Goal: Task Accomplishment & Management: Manage account settings

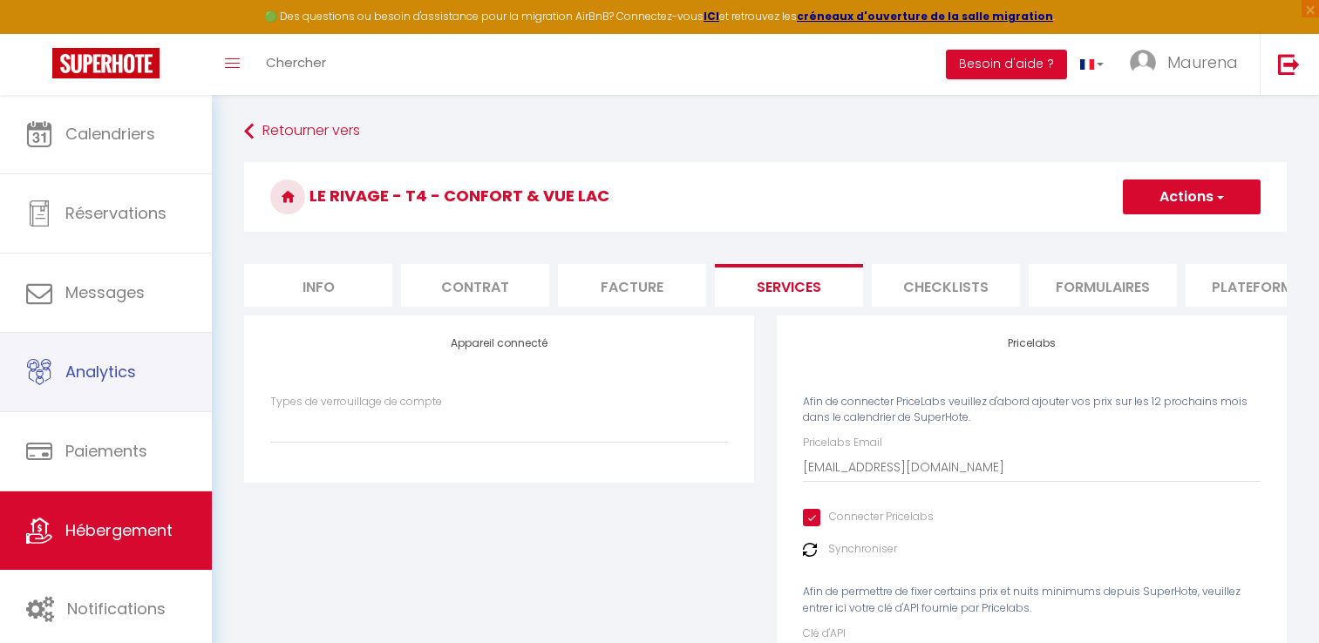
select select "6"
select select "4"
select select "3"
select select "2"
select select "16:00"
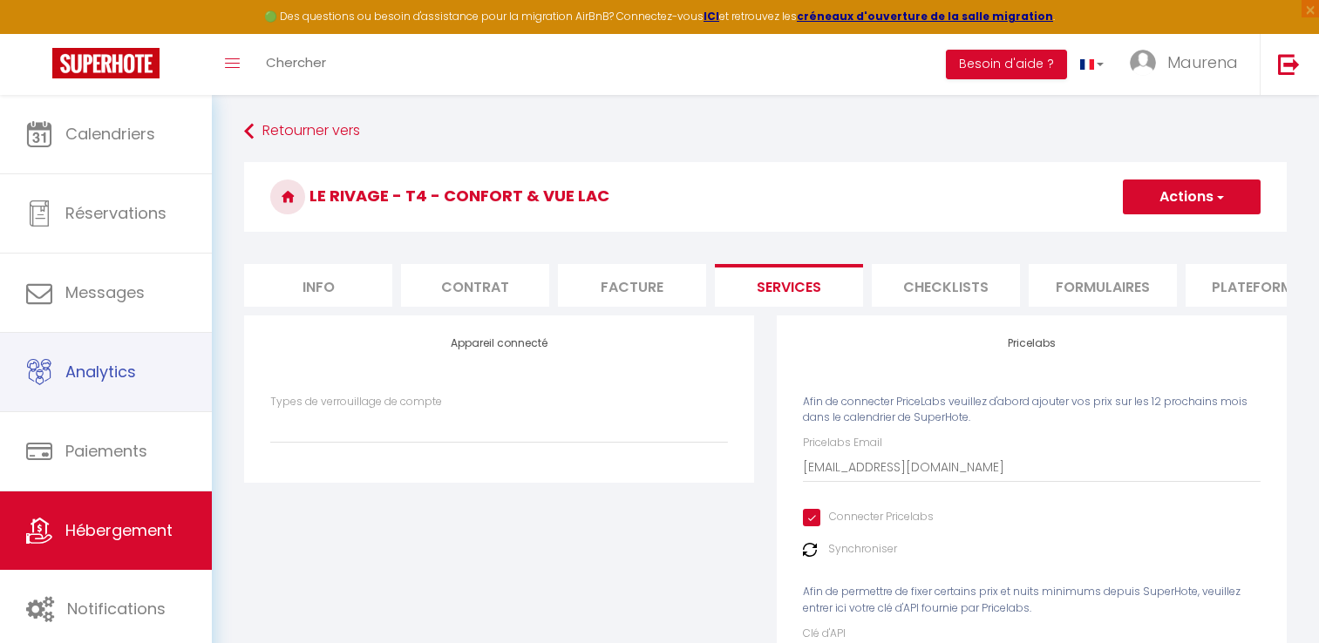
select select "23:45"
select select "11:00"
select select "30"
select select "120"
select select "28"
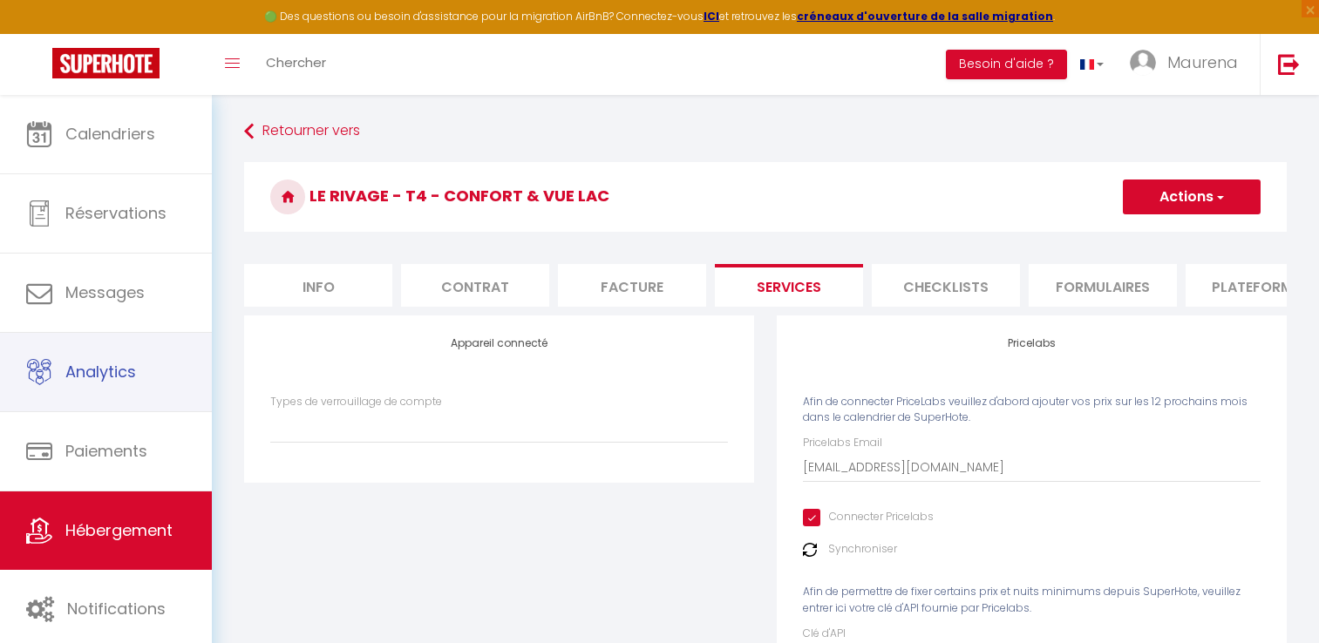
select select "52355"
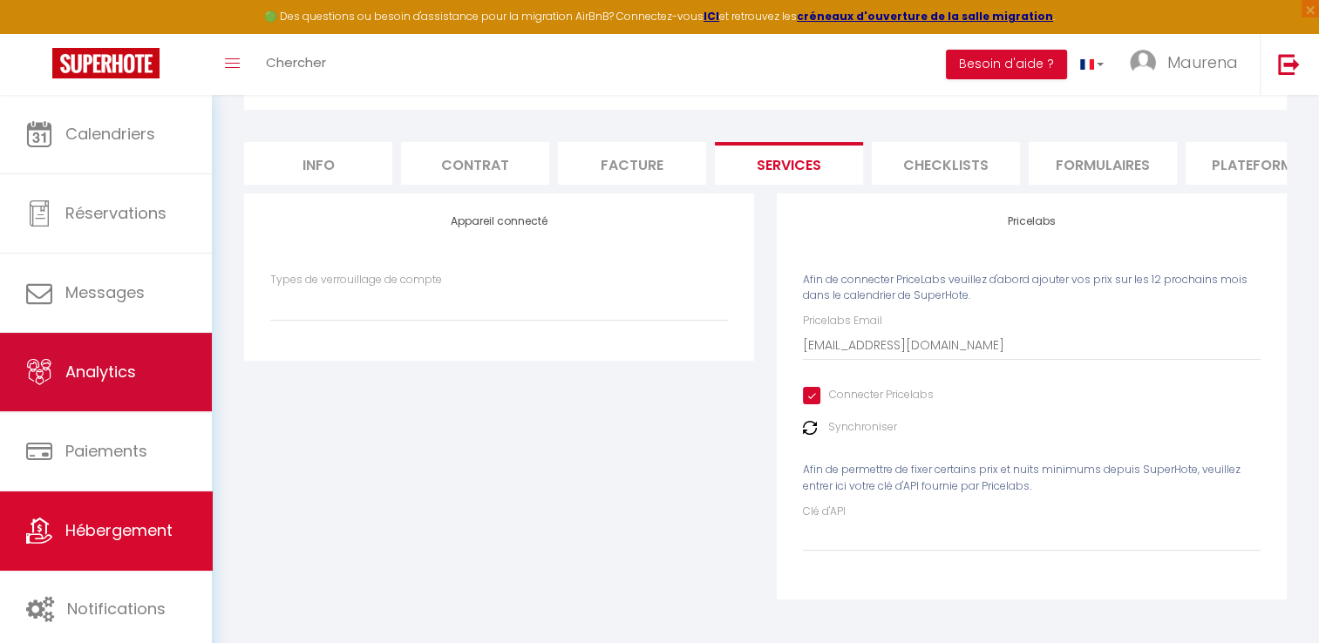
scroll to position [134, 0]
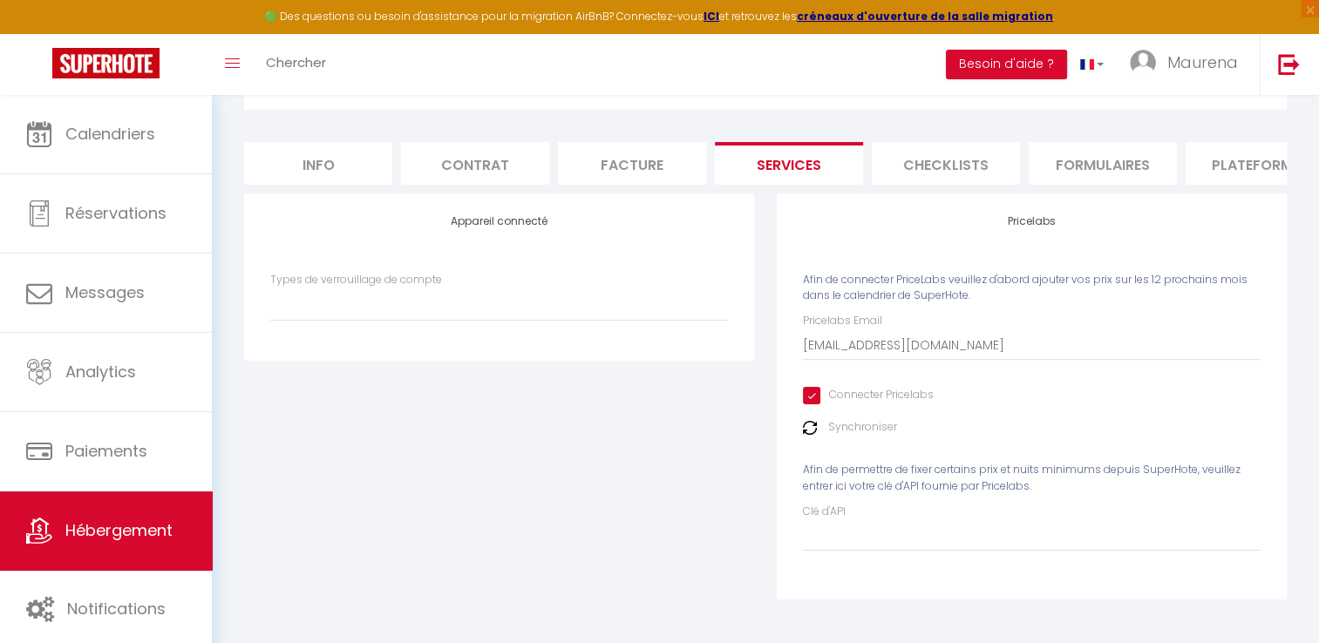
click at [361, 152] on li "Info" at bounding box center [318, 163] width 148 height 43
checkbox input "false"
